Goal: Information Seeking & Learning: Learn about a topic

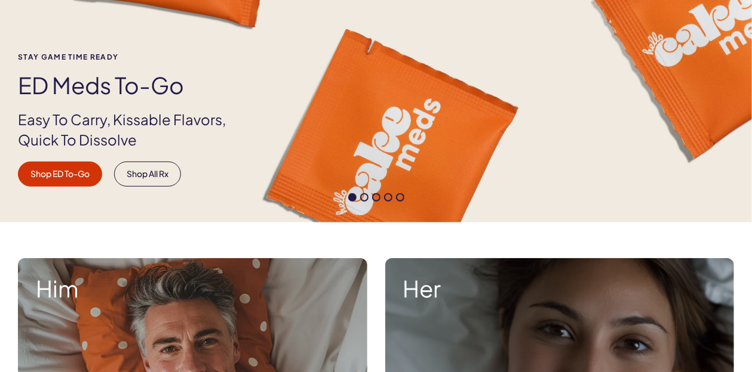
scroll to position [424, 0]
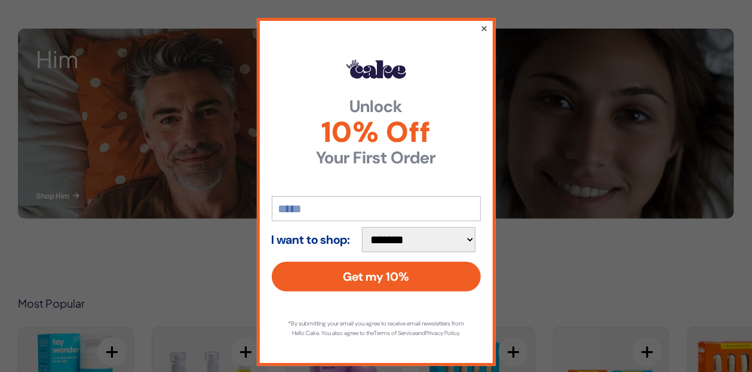
click at [481, 29] on button "×" at bounding box center [483, 28] width 8 height 14
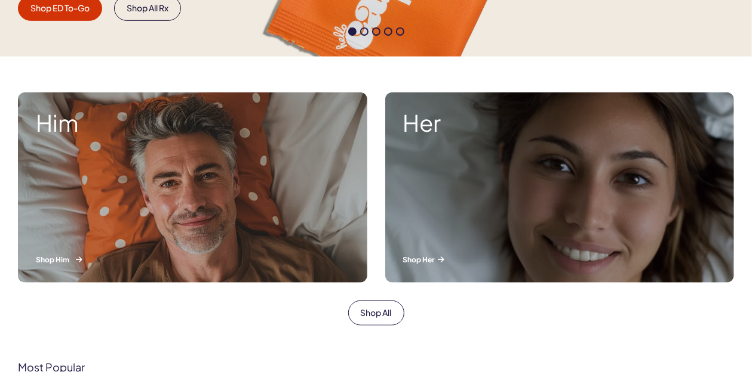
scroll to position [456, 0]
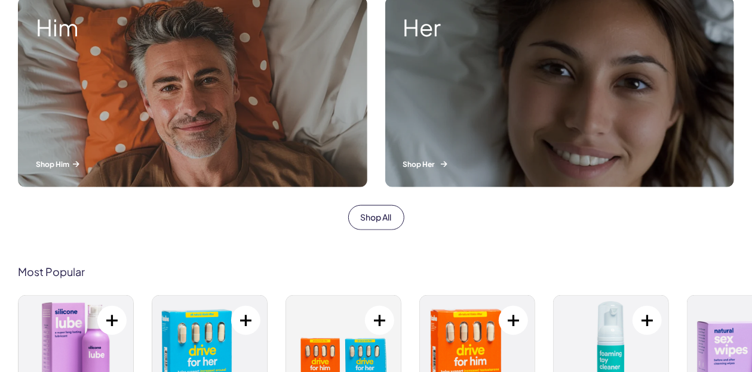
click at [492, 128] on div "Her Shop Her" at bounding box center [559, 92] width 349 height 190
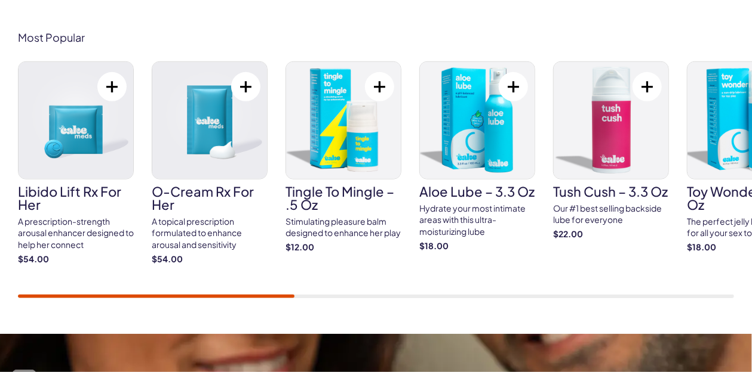
click at [85, 144] on img at bounding box center [76, 120] width 115 height 117
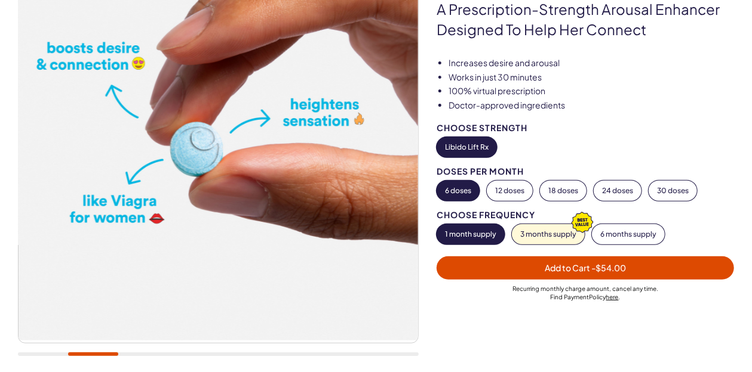
scroll to position [415, 0]
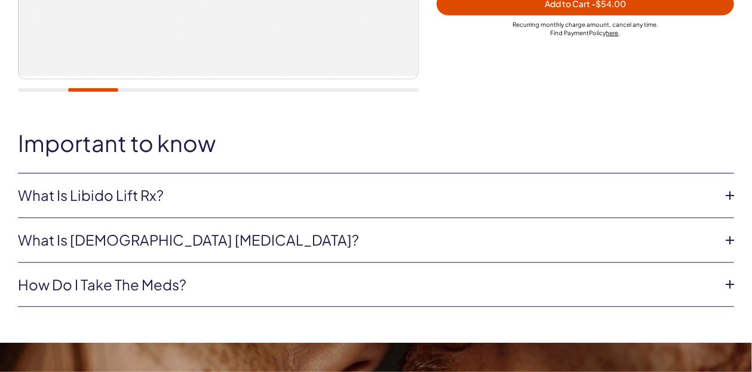
click at [245, 196] on link "What is Libido Lift Rx?" at bounding box center [366, 196] width 697 height 20
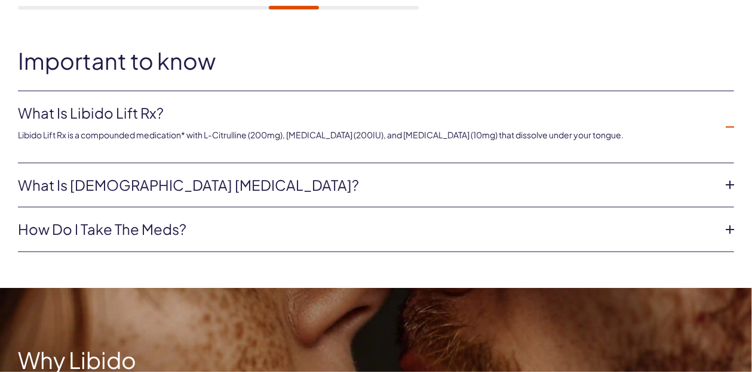
scroll to position [568, 0]
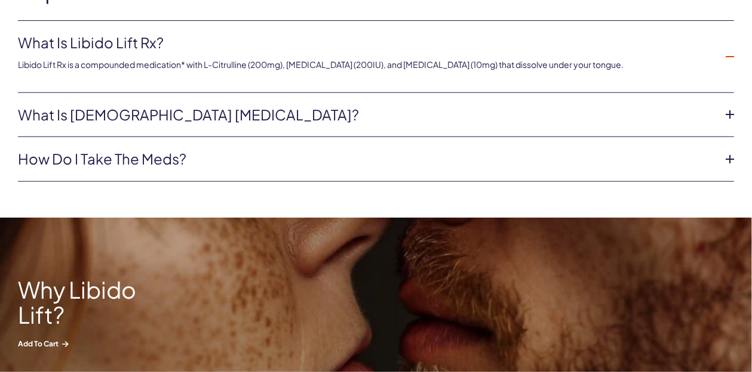
click at [258, 113] on link "What is [DEMOGRAPHIC_DATA] [MEDICAL_DATA]?" at bounding box center [366, 115] width 697 height 20
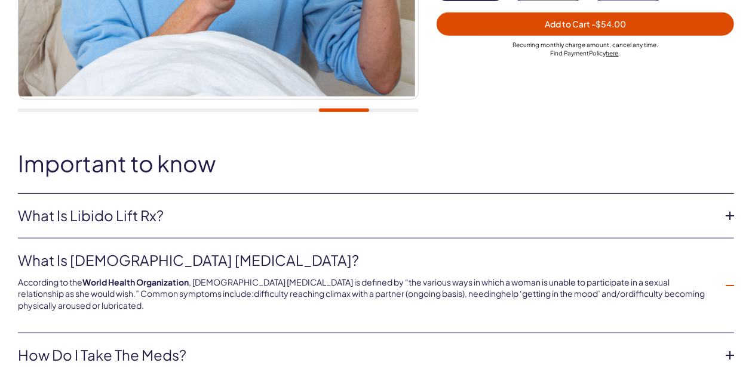
scroll to position [185, 0]
